Goal: Task Accomplishment & Management: Use online tool/utility

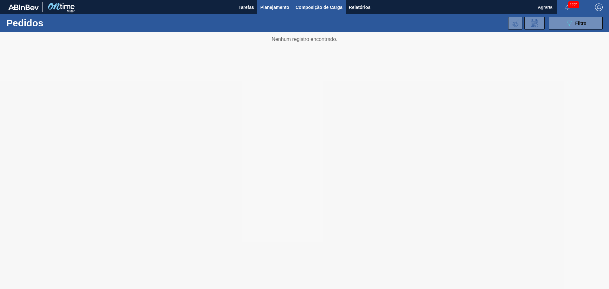
click at [307, 10] on span "Composição de Carga" at bounding box center [318, 7] width 47 height 8
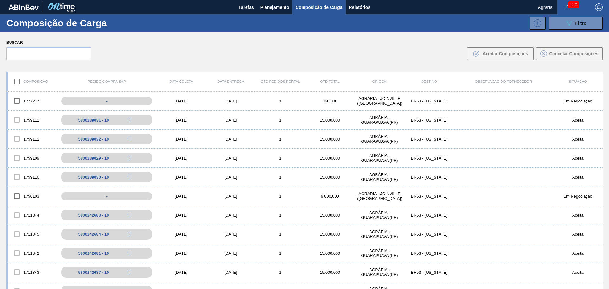
click at [570, 30] on div "Composição de Carga 089F7B8B-B2A5-4AFE-B5C0-19BA573D28AC Filtro" at bounding box center [304, 22] width 609 height 17
click at [571, 27] on button "089F7B8B-B2A5-4AFE-B5C0-19BA573D28AC Filtro" at bounding box center [575, 23] width 54 height 13
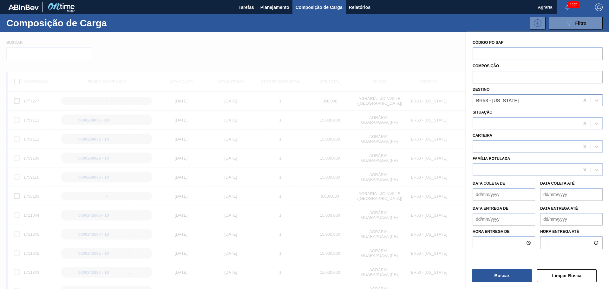
click at [568, 101] on div "BR53 - Colorado" at bounding box center [526, 100] width 106 height 9
type input "maca"
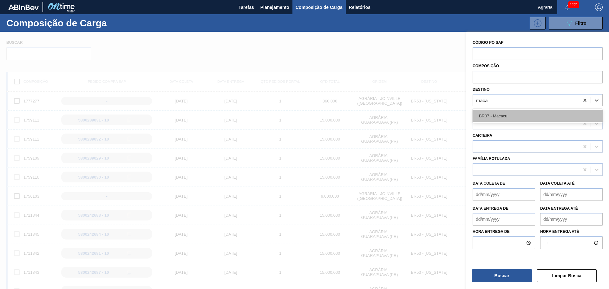
click at [511, 117] on div "BR07 - Macacu" at bounding box center [537, 116] width 130 height 12
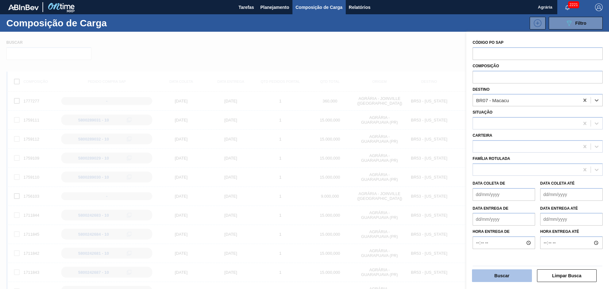
click at [505, 276] on button "Buscar" at bounding box center [502, 275] width 60 height 13
